Goal: Information Seeking & Learning: Learn about a topic

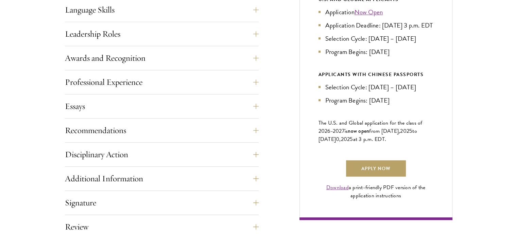
scroll to position [442, 0]
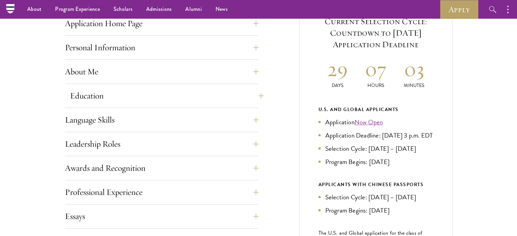
scroll to position [272, 0]
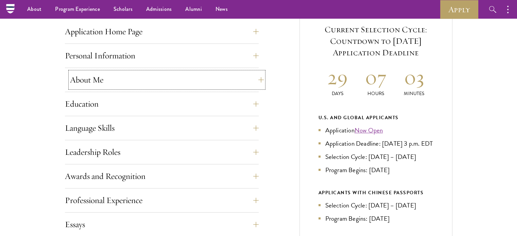
click at [132, 84] on button "About Me" at bounding box center [167, 80] width 194 height 16
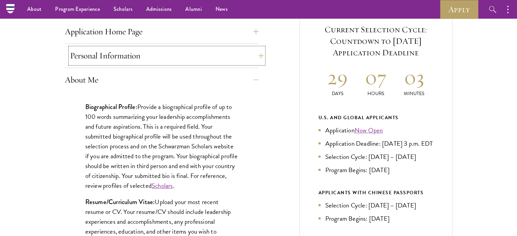
click at [147, 54] on button "Personal Information" at bounding box center [167, 56] width 194 height 16
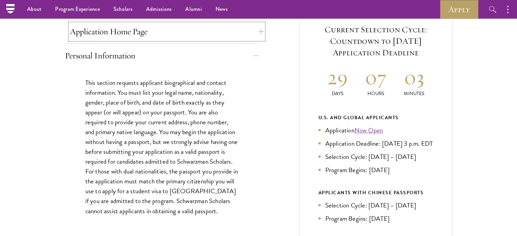
click at [158, 29] on button "Application Home Page" at bounding box center [167, 31] width 194 height 16
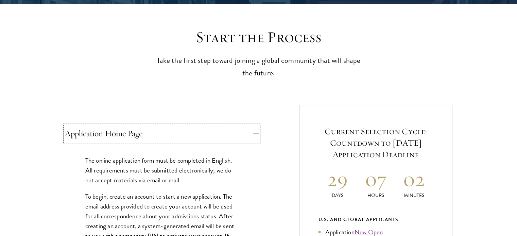
scroll to position [0, 0]
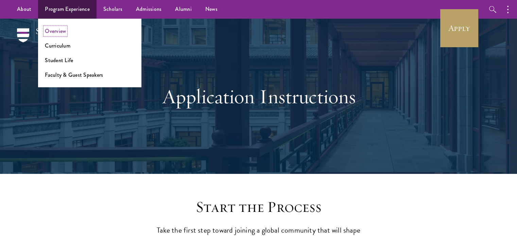
click at [64, 30] on link "Overview" at bounding box center [55, 31] width 21 height 8
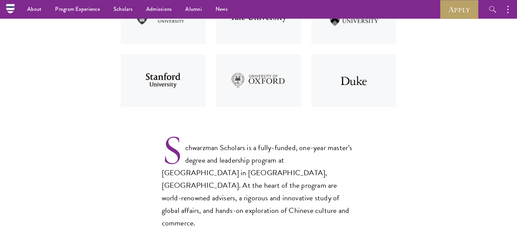
scroll to position [306, 0]
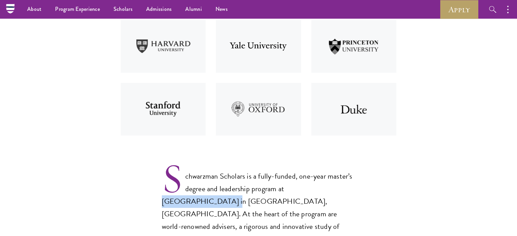
drag, startPoint x: 285, startPoint y: 191, endPoint x: 341, endPoint y: 188, distance: 56.2
click at [341, 188] on p "Schwarzman Scholars is a fully-funded, one-year master’s degree and leadership …" at bounding box center [259, 208] width 194 height 99
copy p "Tsinghua University"
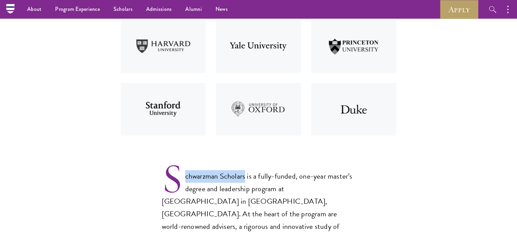
drag, startPoint x: 185, startPoint y: 178, endPoint x: 245, endPoint y: 178, distance: 59.8
click at [245, 178] on p "Schwarzman Scholars is a fully-funded, one-year master’s degree and leadership …" at bounding box center [259, 208] width 194 height 99
copy p "chwarzman Scholars"
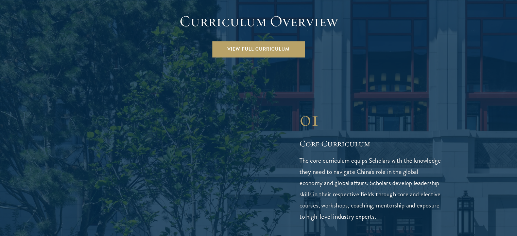
scroll to position [985, 0]
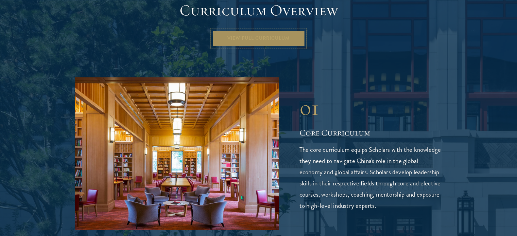
click at [249, 30] on link "View Full Curriculum" at bounding box center [258, 38] width 93 height 16
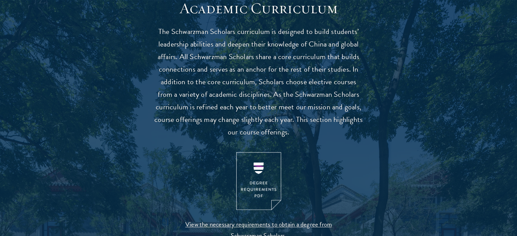
scroll to position [611, 0]
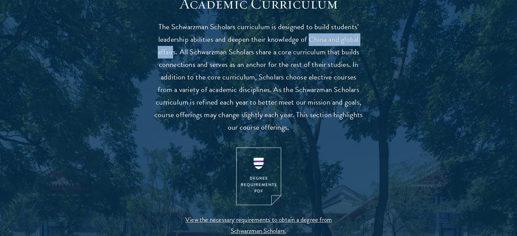
drag, startPoint x: 307, startPoint y: 39, endPoint x: 175, endPoint y: 50, distance: 132.6
click at [175, 50] on p "The Schwarzman Scholars curriculum is designed to build students’ leadership ab…" at bounding box center [258, 77] width 211 height 113
click at [177, 50] on p "The Schwarzman Scholars curriculum is designed to build students’ leadership ab…" at bounding box center [258, 77] width 211 height 113
drag, startPoint x: 177, startPoint y: 50, endPoint x: 339, endPoint y: 43, distance: 162.6
click at [339, 43] on p "The Schwarzman Scholars curriculum is designed to build students’ leadership ab…" at bounding box center [258, 77] width 211 height 113
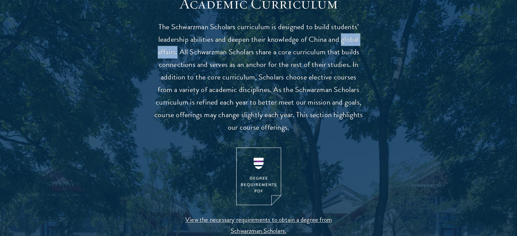
copy p "global affairs."
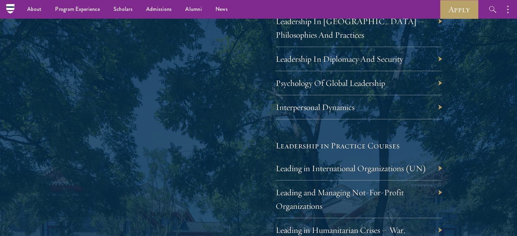
scroll to position [1291, 0]
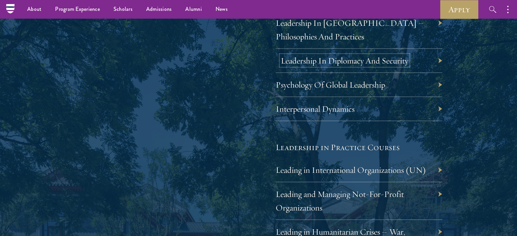
click at [335, 61] on link "Leadership In Diplomacy And Security" at bounding box center [344, 60] width 127 height 11
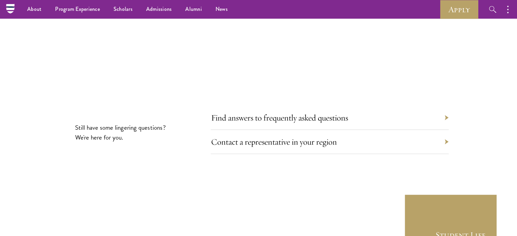
scroll to position [3768, 0]
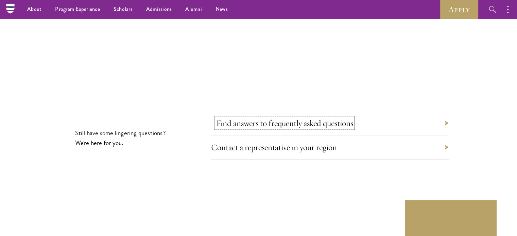
click at [254, 118] on link "Find answers to frequently asked questions" at bounding box center [284, 123] width 137 height 11
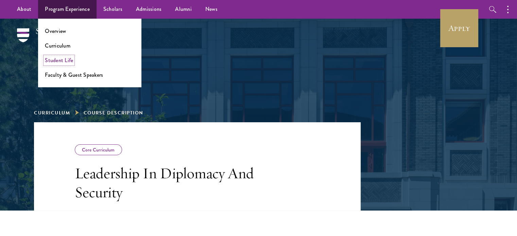
click at [64, 58] on link "Student Life" at bounding box center [59, 60] width 28 height 8
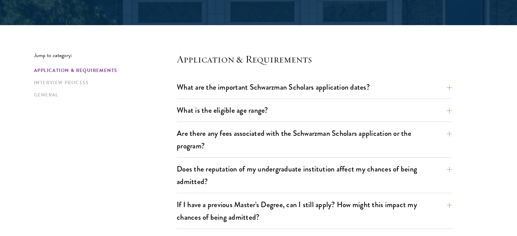
scroll to position [170, 0]
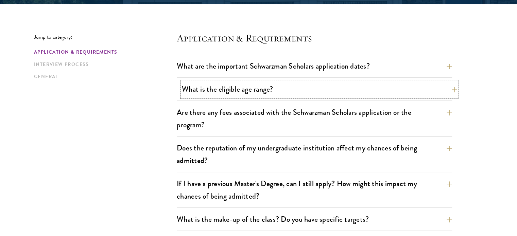
click at [195, 87] on button "What is the eligible age range?" at bounding box center [319, 89] width 275 height 15
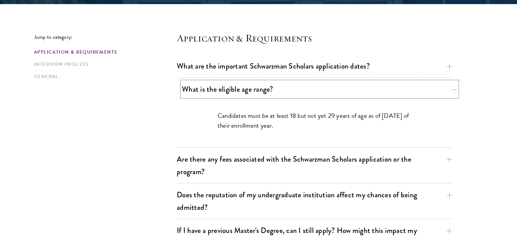
click at [195, 87] on button "What is the eligible age range?" at bounding box center [319, 89] width 275 height 15
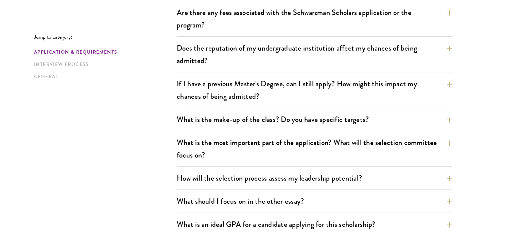
scroll to position [306, 0]
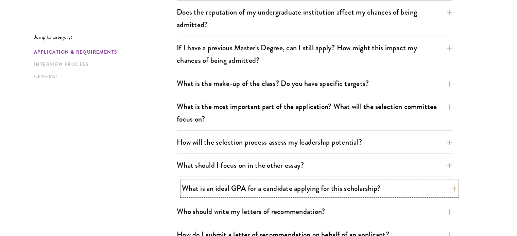
click at [213, 185] on button "What is an ideal GPA for a candidate applying for this scholarship?" at bounding box center [319, 188] width 275 height 15
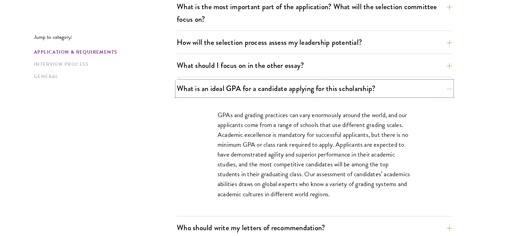
scroll to position [408, 0]
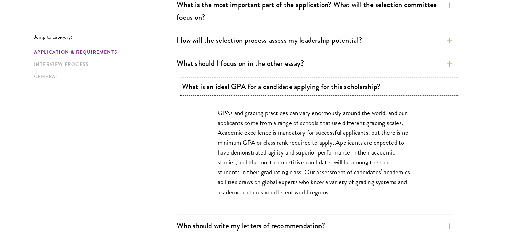
click at [236, 91] on button "What is an ideal GPA for a candidate applying for this scholarship?" at bounding box center [319, 86] width 275 height 15
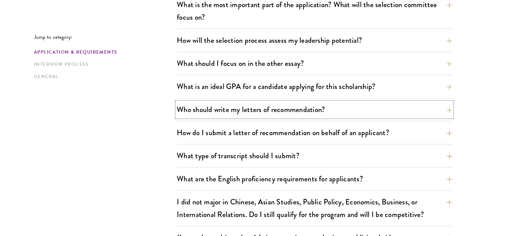
drag, startPoint x: 216, startPoint y: 107, endPoint x: 130, endPoint y: 140, distance: 92.1
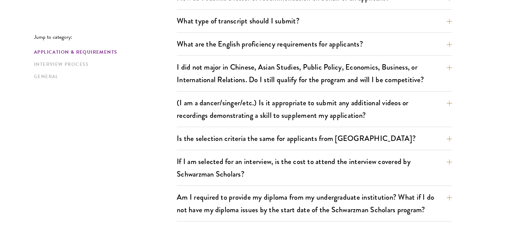
scroll to position [544, 0]
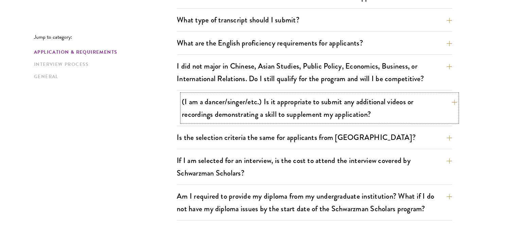
click at [371, 109] on button "(I am a dancer/singer/etc.) Is it appropriate to submit any additional videos o…" at bounding box center [319, 108] width 275 height 28
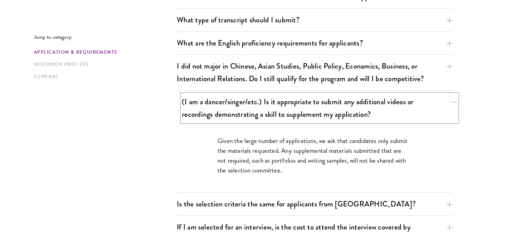
click at [371, 109] on button "(I am a dancer/singer/etc.) Is it appropriate to submit any additional videos o…" at bounding box center [319, 108] width 275 height 28
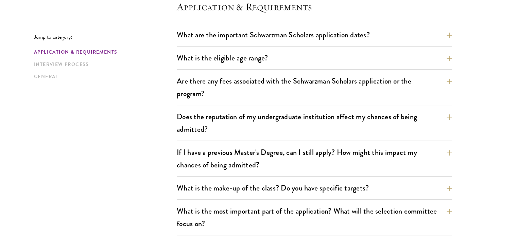
scroll to position [204, 0]
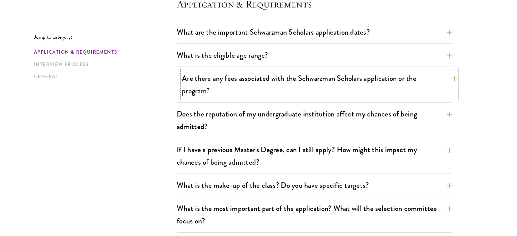
click at [213, 86] on button "Are there any fees associated with the Schwarzman Scholars application or the p…" at bounding box center [319, 85] width 275 height 28
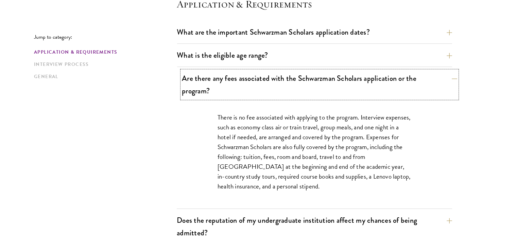
click at [208, 93] on button "Are there any fees associated with the Schwarzman Scholars application or the p…" at bounding box center [319, 85] width 275 height 28
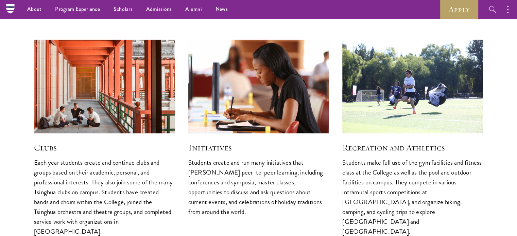
scroll to position [1733, 0]
